Goal: Task Accomplishment & Management: Complete application form

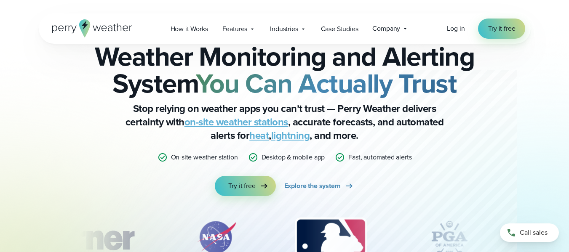
scroll to position [44, 0]
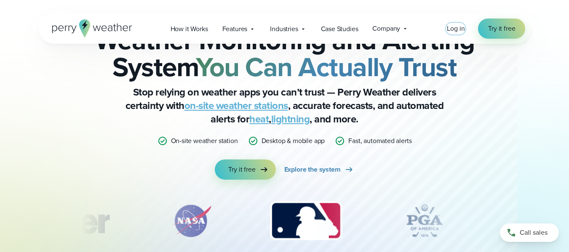
click at [464, 31] on span "Log in" at bounding box center [456, 29] width 18 height 10
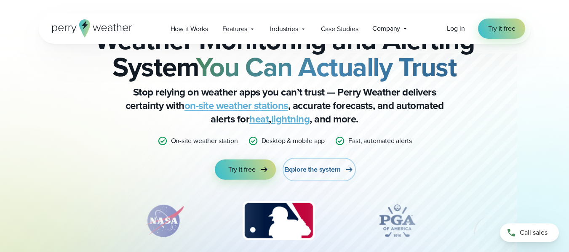
click at [315, 168] on span "Explore the system" at bounding box center [312, 170] width 56 height 10
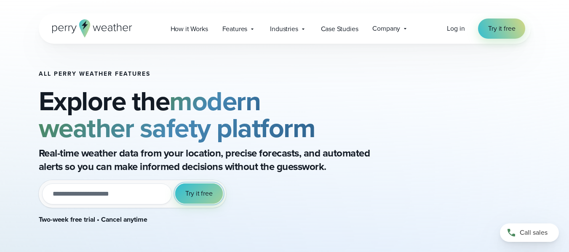
click at [198, 186] on button "Try it free" at bounding box center [198, 194] width 47 height 20
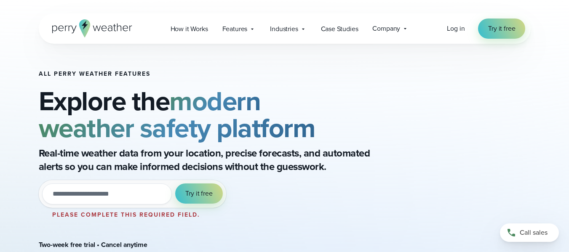
click at [134, 192] on input "email" at bounding box center [107, 194] width 130 height 21
type input "**********"
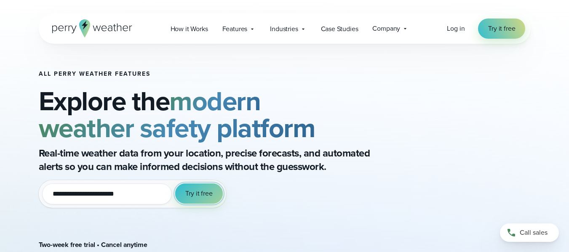
click at [204, 191] on span "Try it free" at bounding box center [198, 194] width 27 height 10
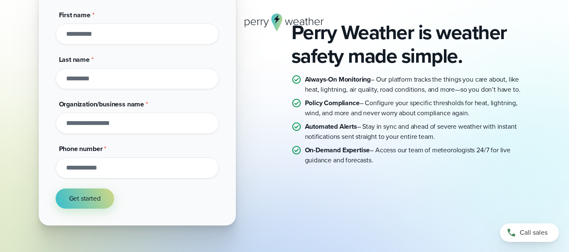
scroll to position [168, 0]
